Goal: Transaction & Acquisition: Purchase product/service

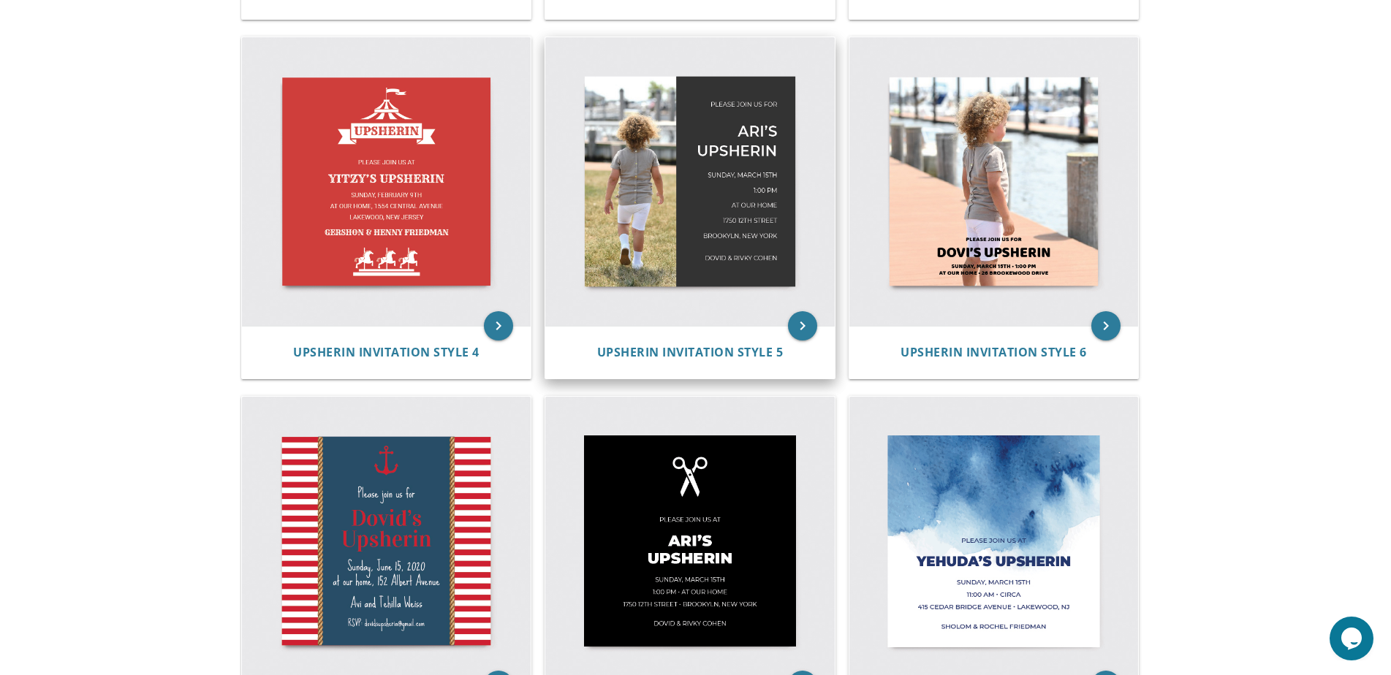
scroll to position [424, 0]
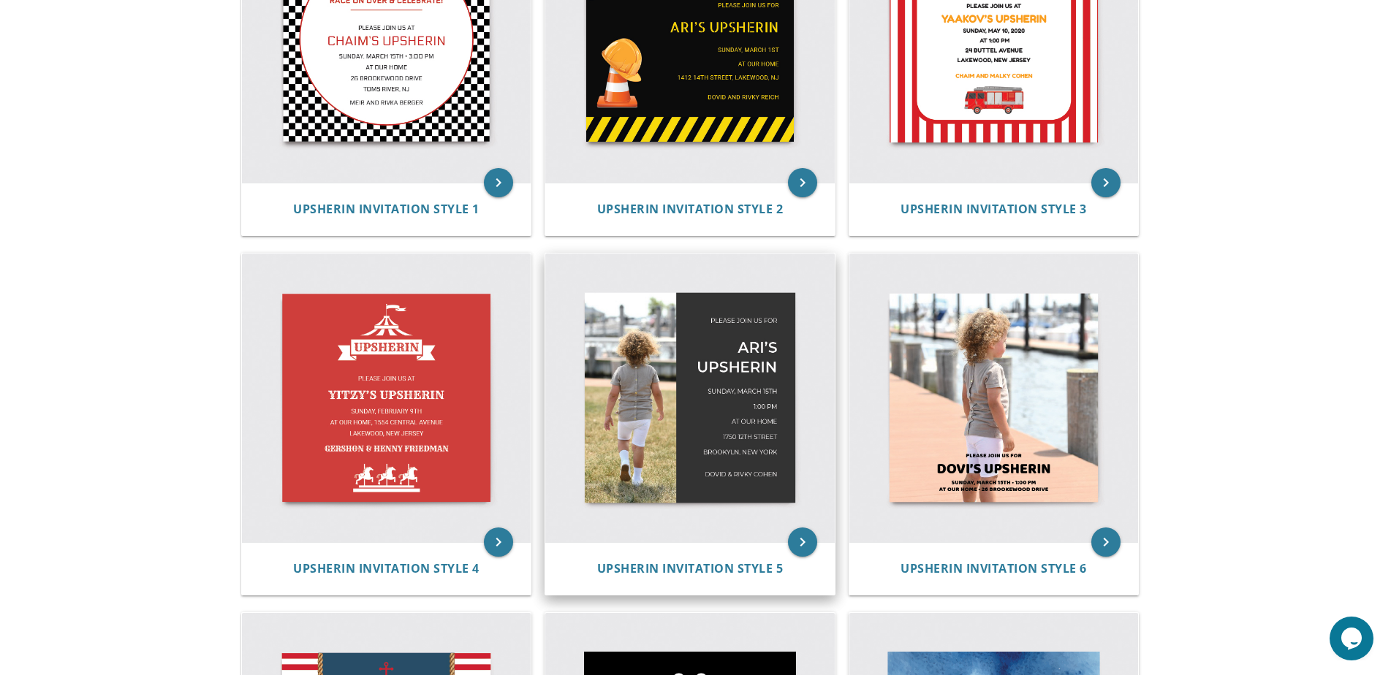
click at [686, 324] on img at bounding box center [689, 398] width 289 height 289
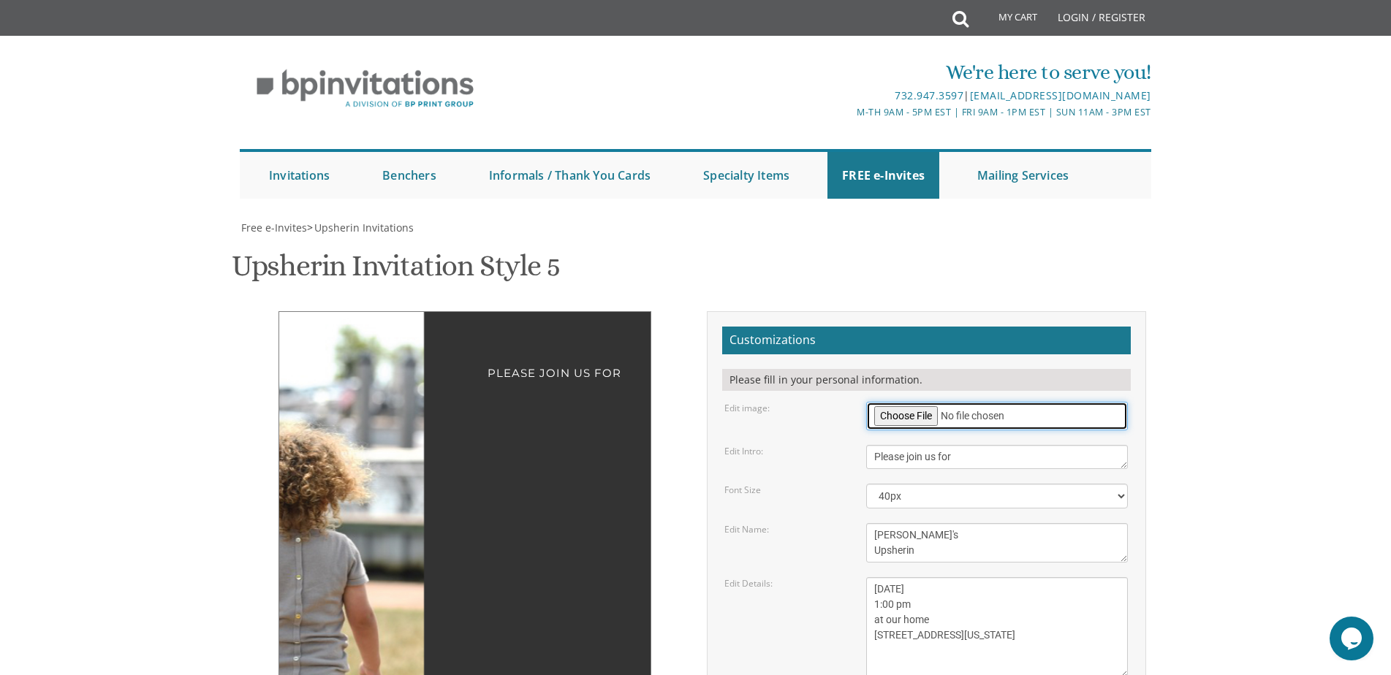
click at [917, 417] on input "file" at bounding box center [997, 416] width 262 height 29
click at [893, 420] on input "file" at bounding box center [997, 416] width 262 height 29
type input "C:\fakepath\385A6559.jpg"
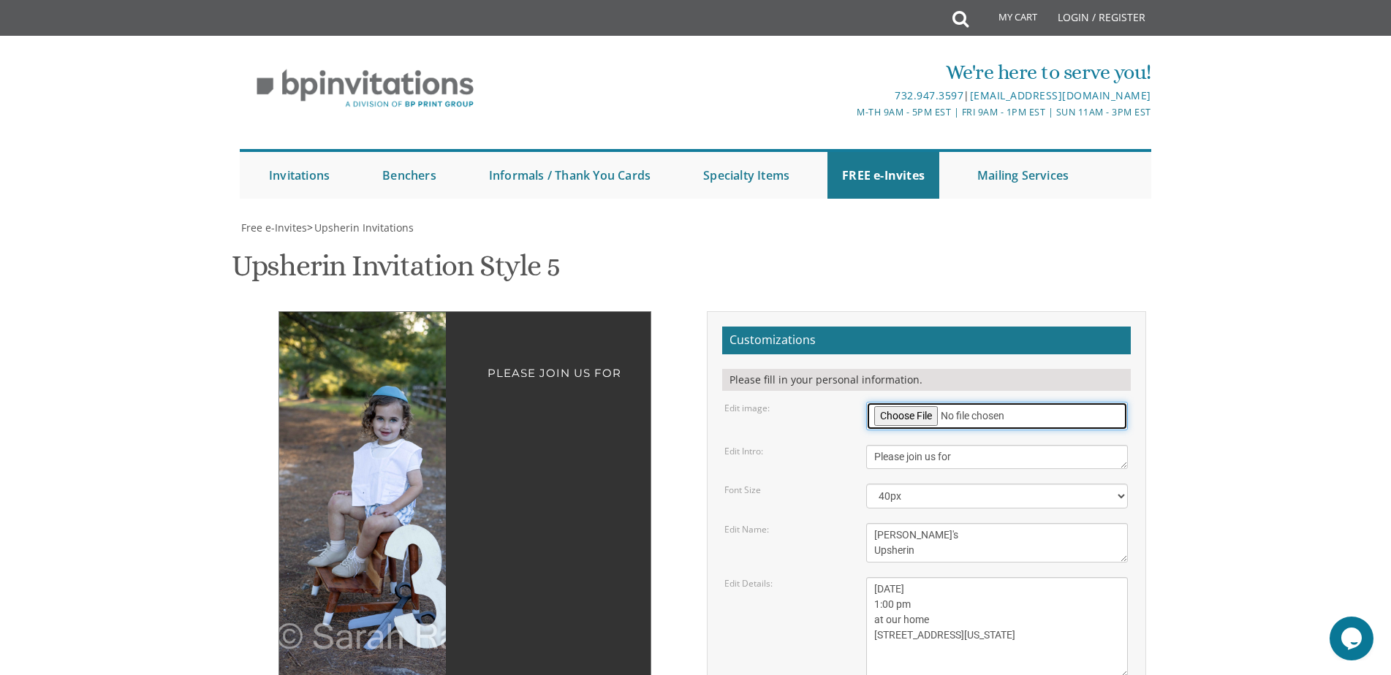
scroll to position [146, 0]
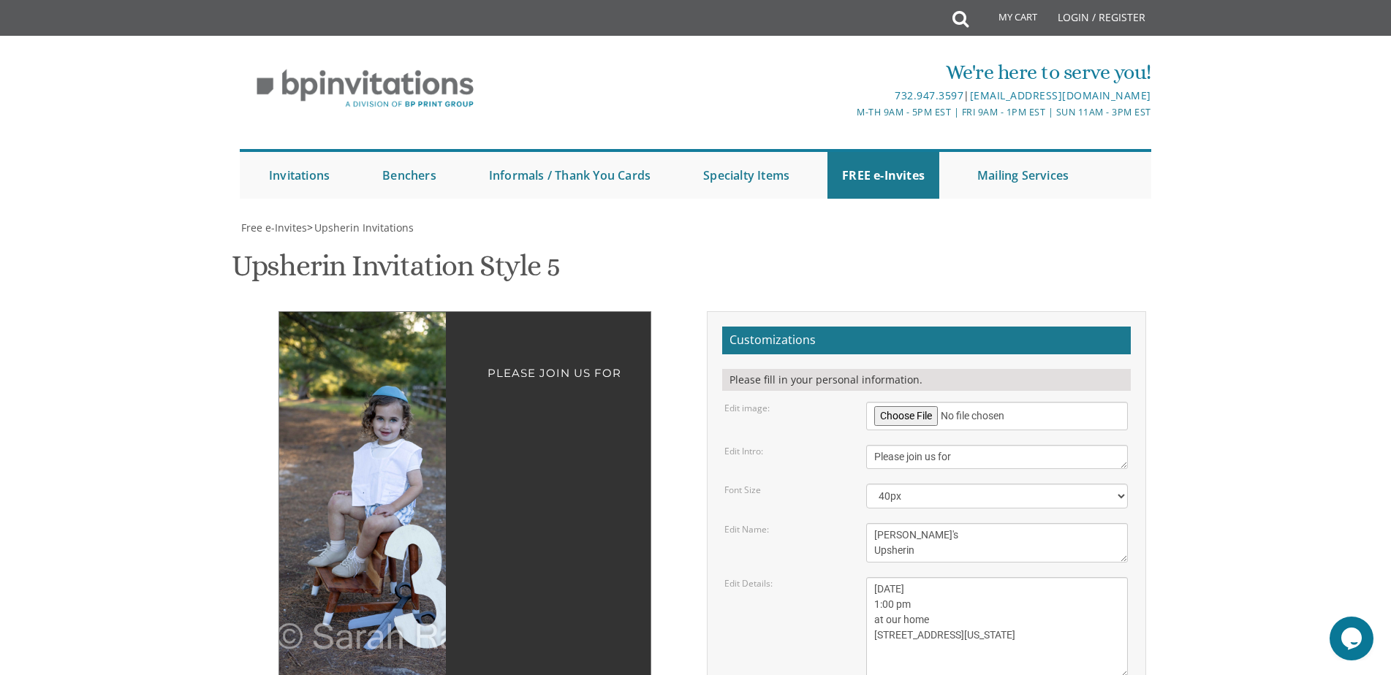
click at [363, 395] on img at bounding box center [404, 500] width 251 height 376
click at [363, 476] on img at bounding box center [404, 500] width 251 height 376
drag, startPoint x: 379, startPoint y: 344, endPoint x: 352, endPoint y: 342, distance: 27.1
click at [352, 342] on img at bounding box center [404, 500] width 251 height 376
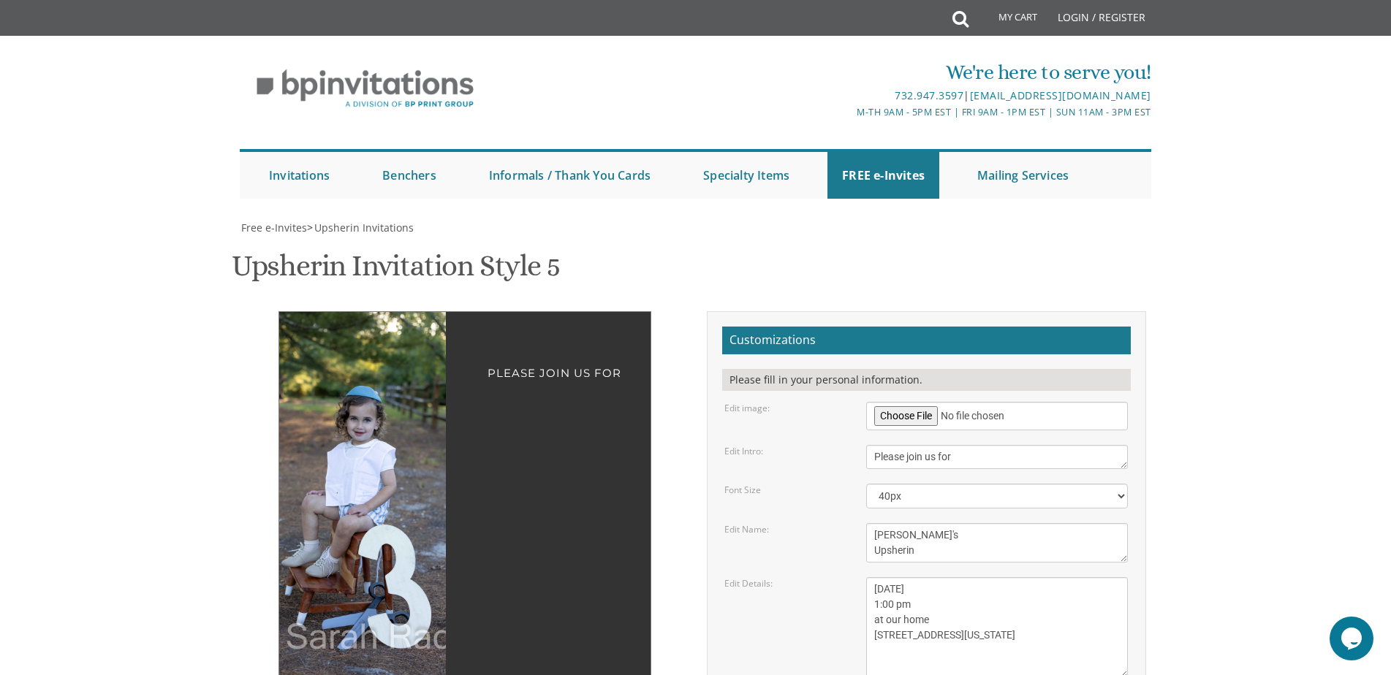
drag, startPoint x: 374, startPoint y: 339, endPoint x: 371, endPoint y: 421, distance: 81.9
click at [374, 434] on img at bounding box center [378, 500] width 251 height 376
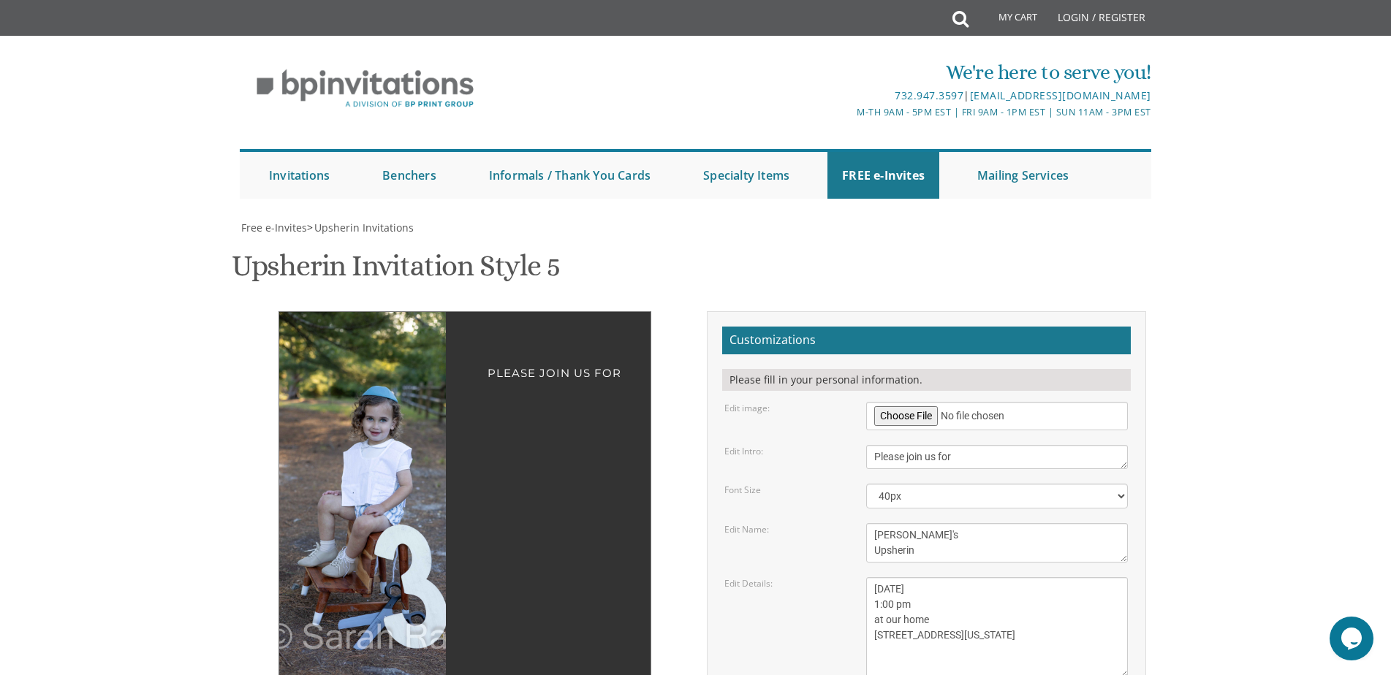
drag, startPoint x: 370, startPoint y: 393, endPoint x: 379, endPoint y: 316, distance: 77.2
click at [379, 316] on img at bounding box center [394, 500] width 251 height 376
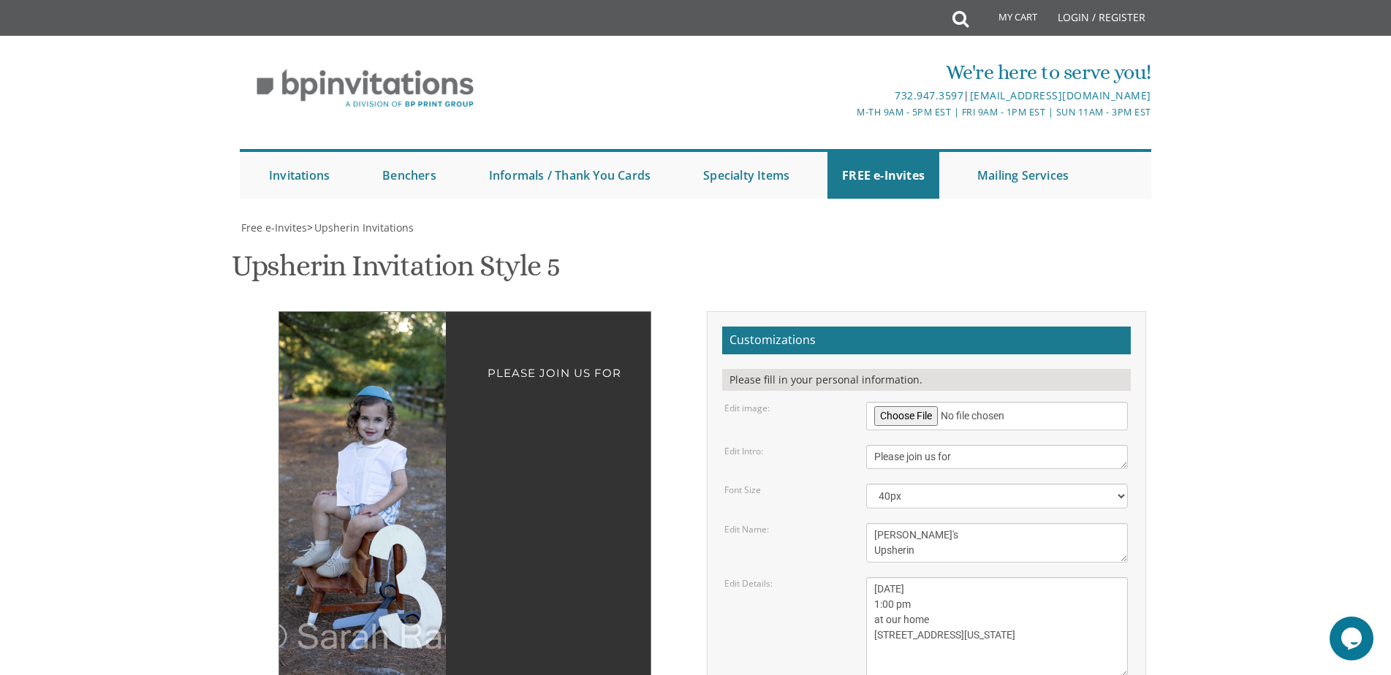
scroll to position [219, 0]
click at [377, 320] on img at bounding box center [389, 500] width 251 height 376
click at [398, 312] on img at bounding box center [389, 500] width 251 height 376
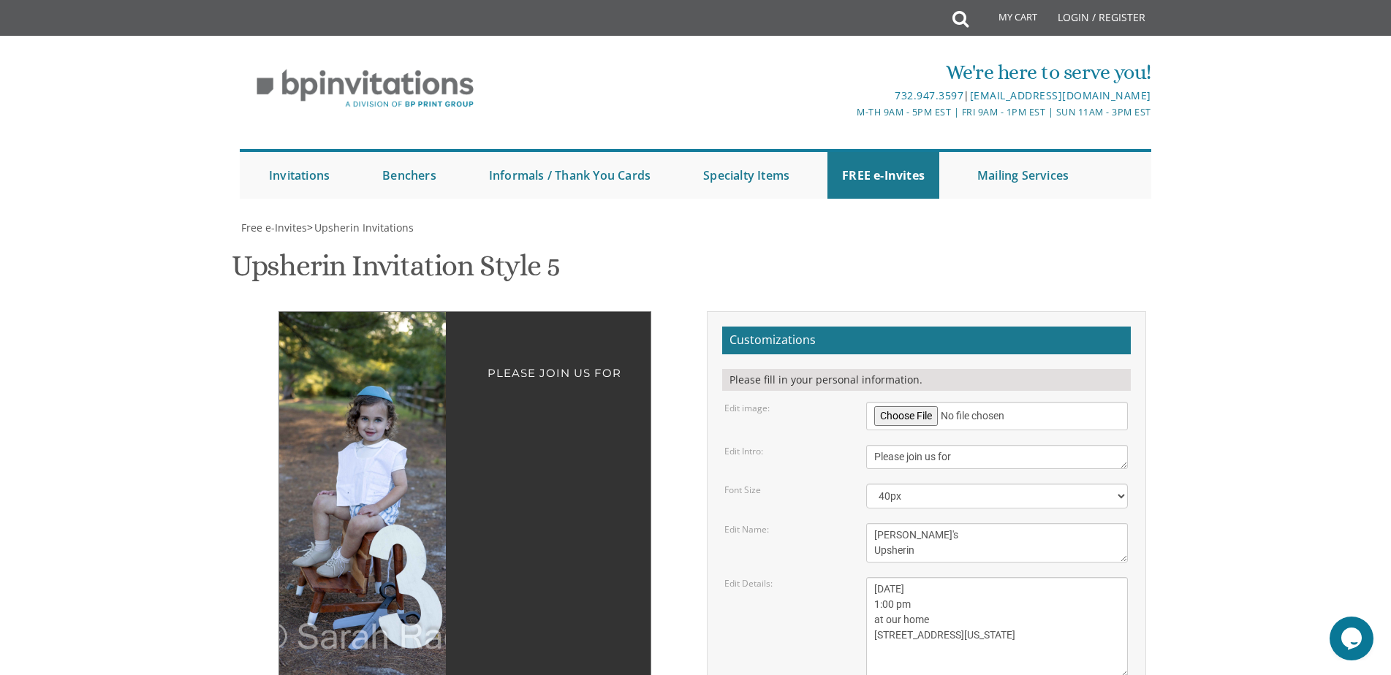
click at [398, 312] on img at bounding box center [389, 500] width 251 height 376
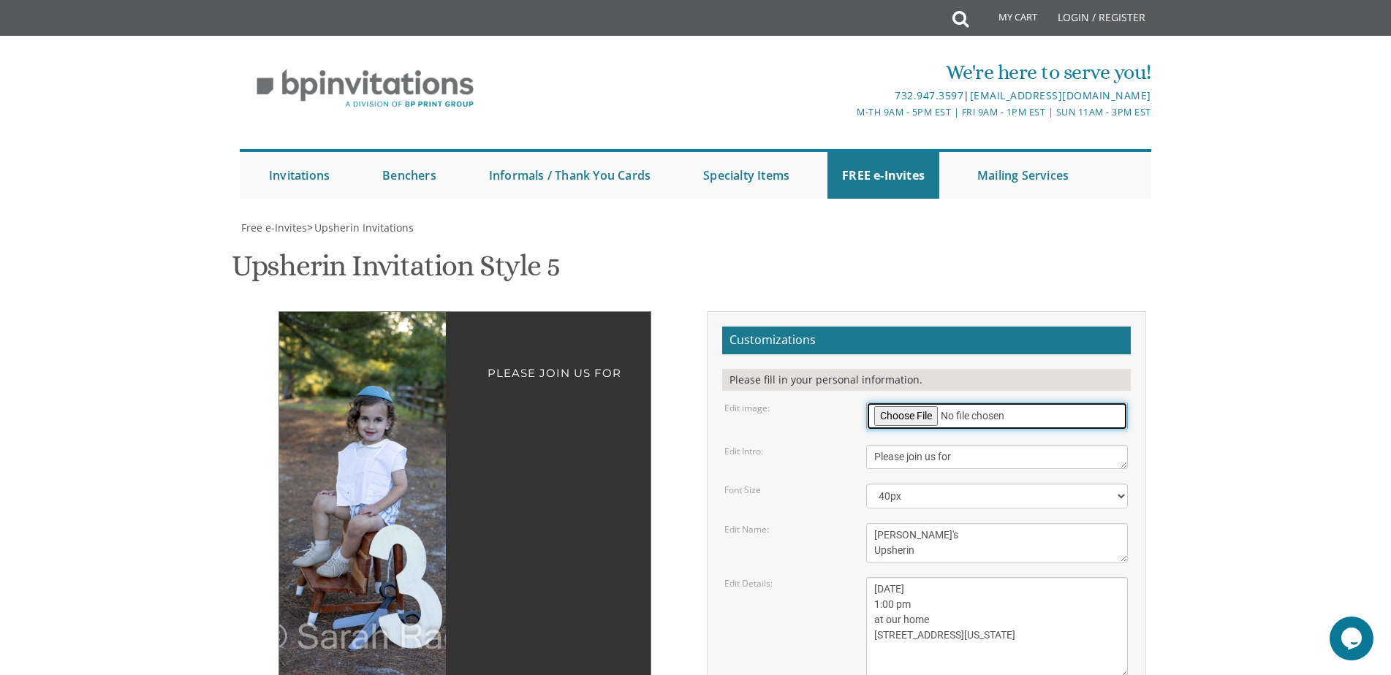
click at [971, 402] on input "file" at bounding box center [997, 416] width 262 height 29
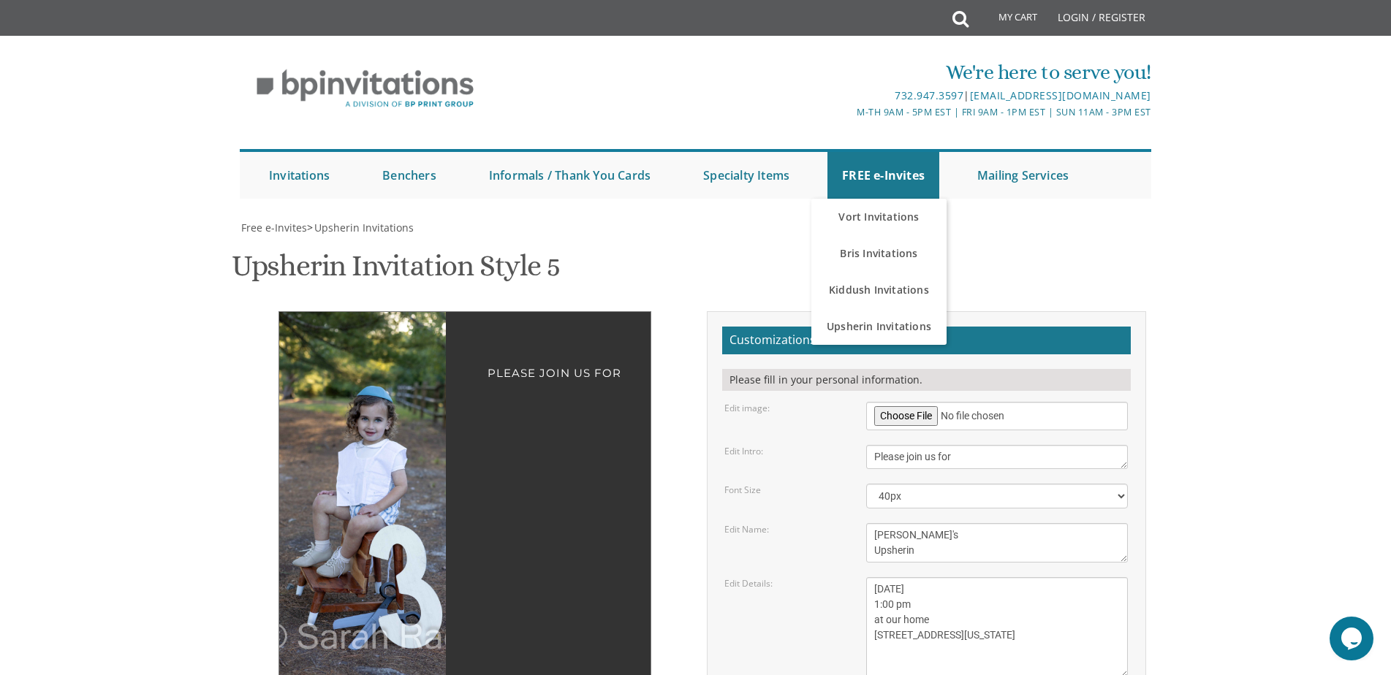
click at [617, 239] on div "Upsherin Invitation Style 5 SKU: upsherin5" at bounding box center [696, 268] width 928 height 58
click at [1001, 577] on textarea "[DATE] 1:00 pm at our home [STREET_ADDRESS][US_STATE]" at bounding box center [997, 627] width 262 height 101
